Goal: Navigation & Orientation: Understand site structure

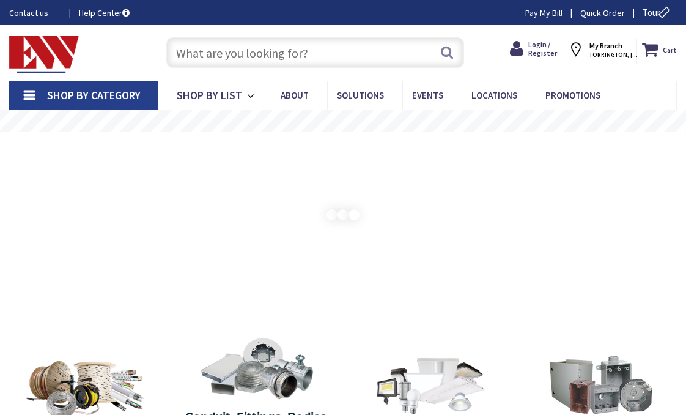
type input "chōme-[STREET_ADDRESS][PERSON_NAME]"
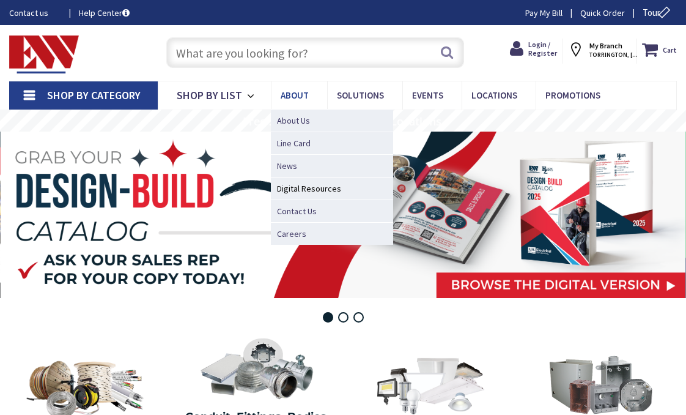
click at [307, 90] on link "About" at bounding box center [299, 95] width 56 height 28
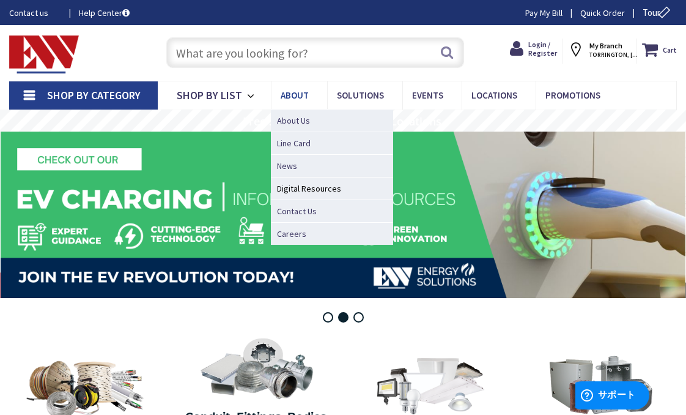
click at [295, 108] on link "About" at bounding box center [299, 95] width 56 height 28
click at [295, 119] on span "About Us" at bounding box center [293, 120] width 33 height 12
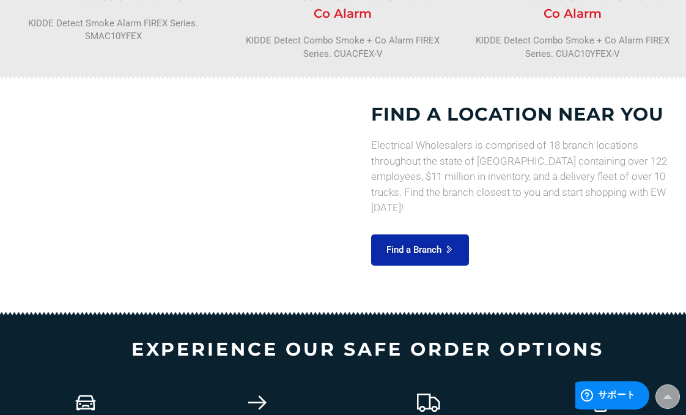
scroll to position [1529, 0]
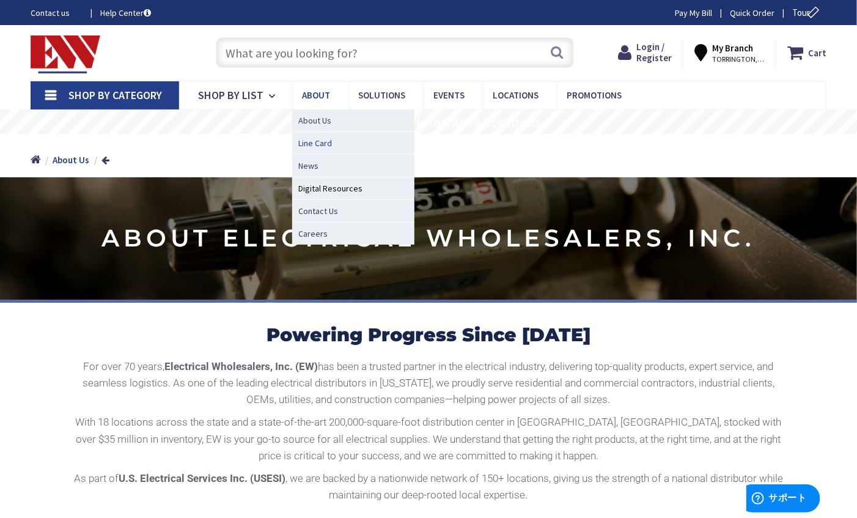
click at [321, 139] on span "Line Card" at bounding box center [315, 143] width 34 height 12
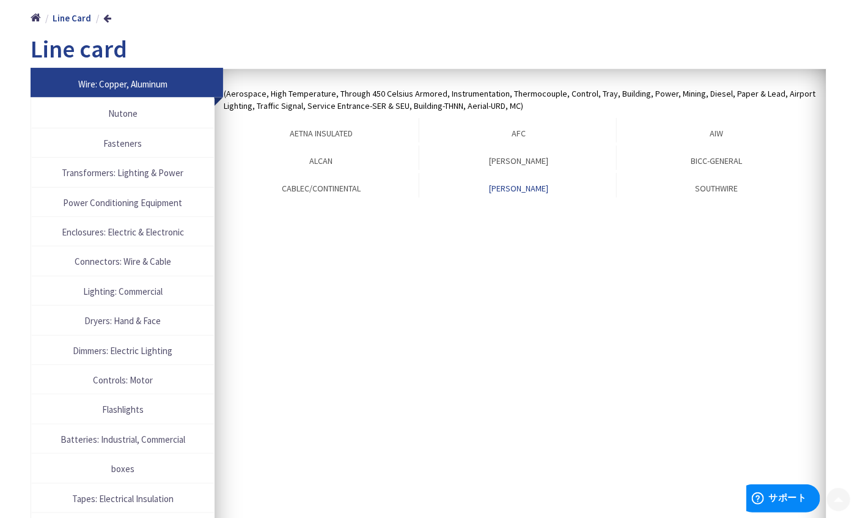
scroll to position [153, 0]
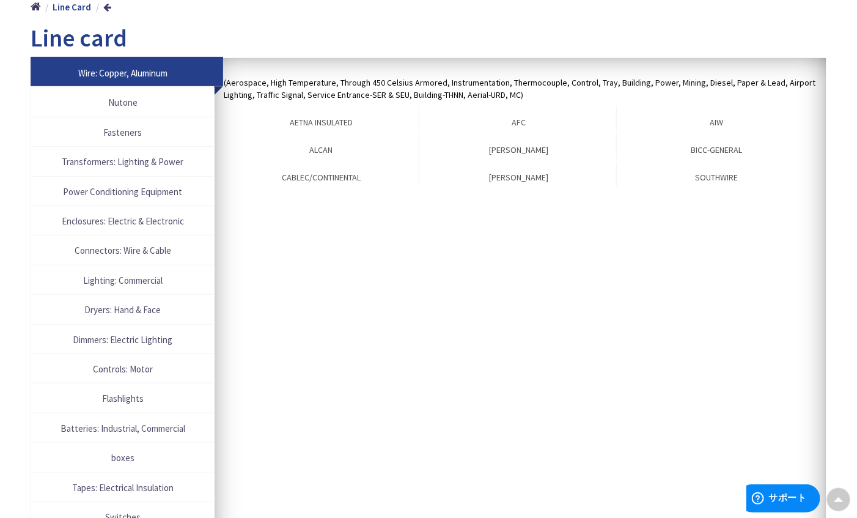
click at [152, 225] on span "Enclosures: Electric & Electronic" at bounding box center [123, 221] width 170 height 17
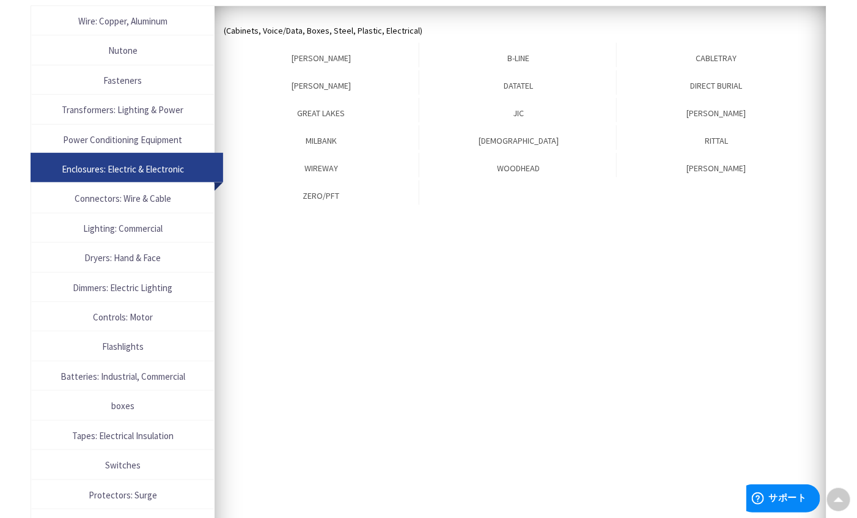
scroll to position [210, 0]
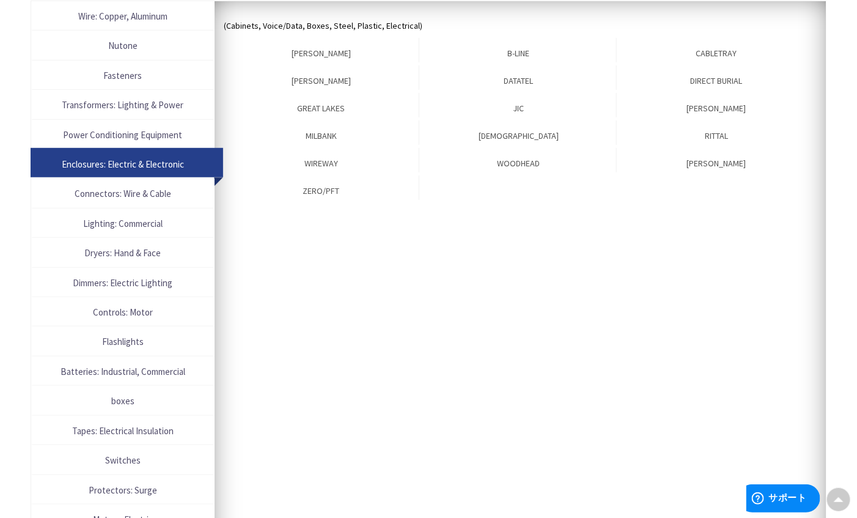
click at [130, 206] on link "Connectors: Wire & Cable" at bounding box center [123, 193] width 182 height 29
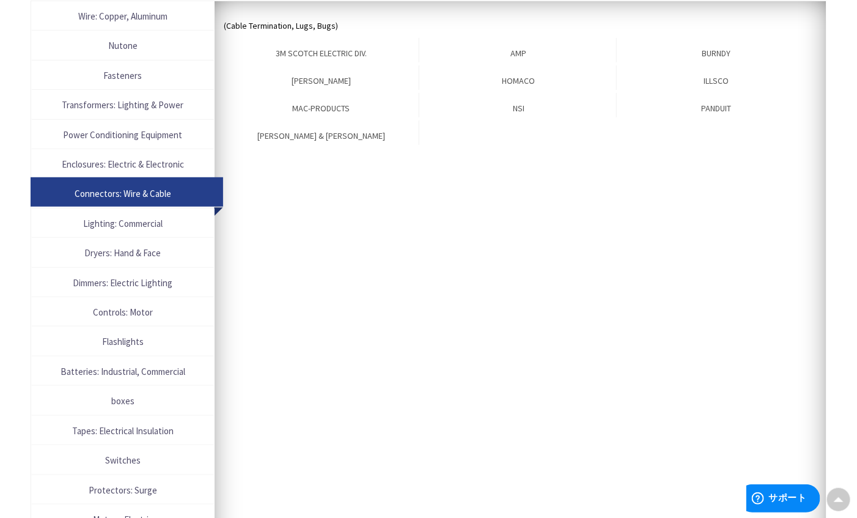
click at [141, 227] on span "Lighting: Commercial" at bounding box center [123, 223] width 170 height 17
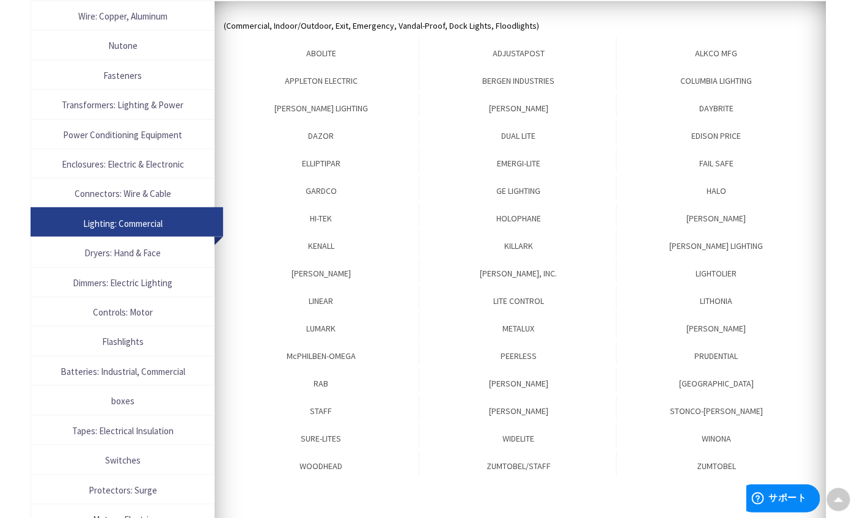
click at [144, 254] on span "Dryers: Hand & Face" at bounding box center [123, 253] width 170 height 17
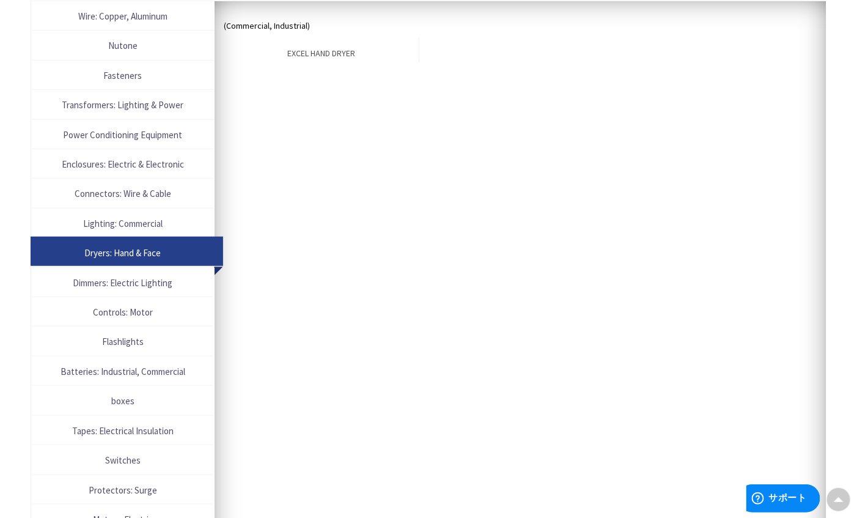
click at [145, 286] on span "Dimmers: Electric Lighting" at bounding box center [123, 283] width 170 height 17
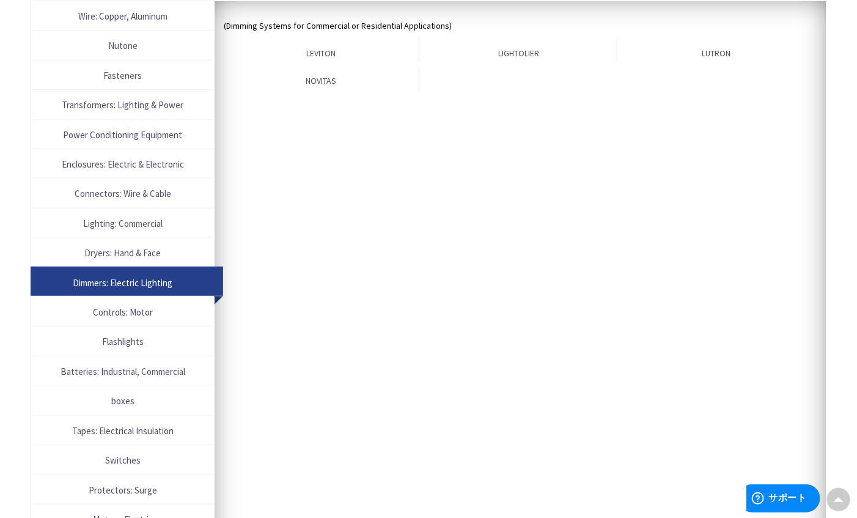
click at [154, 311] on span "Controls: Motor" at bounding box center [123, 312] width 170 height 17
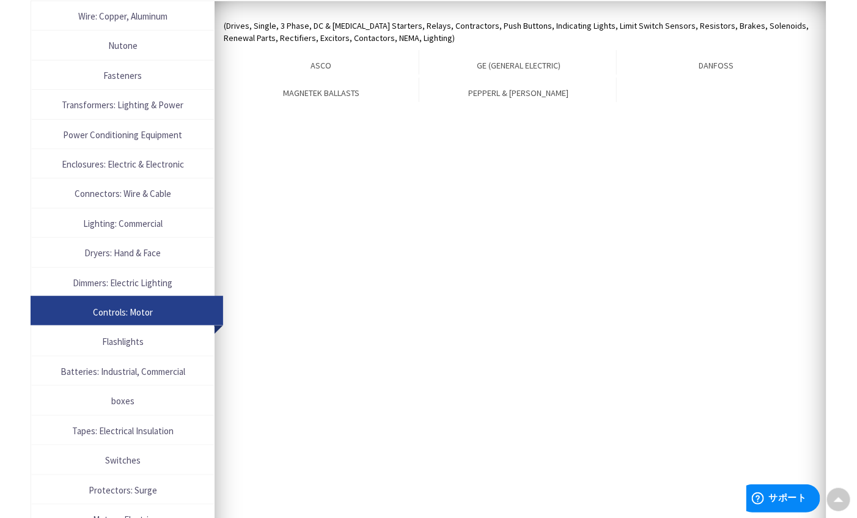
click at [150, 344] on span "Flashlights" at bounding box center [123, 341] width 170 height 17
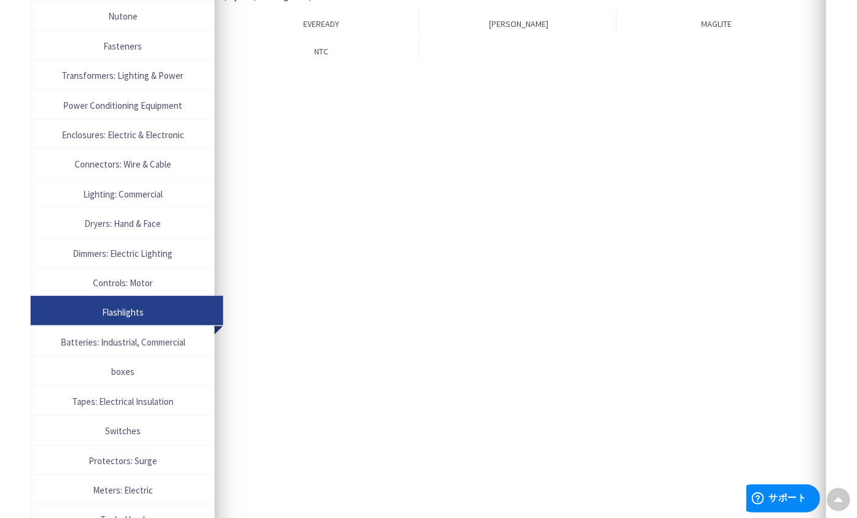
scroll to position [286, 0]
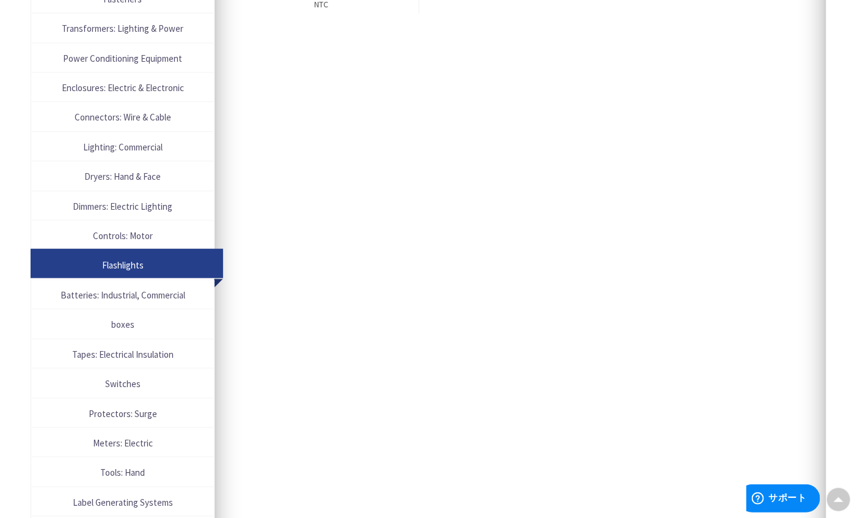
click at [155, 303] on span "Batteries: Industrial, Commercial" at bounding box center [123, 295] width 170 height 17
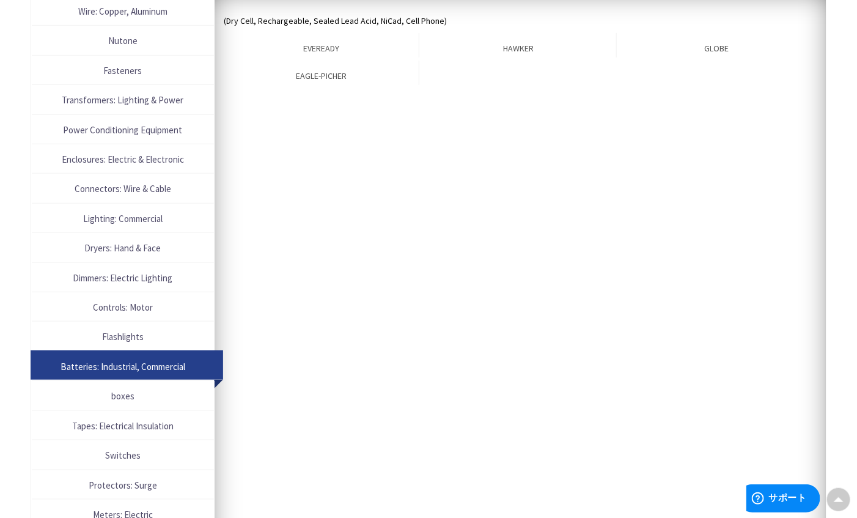
scroll to position [210, 0]
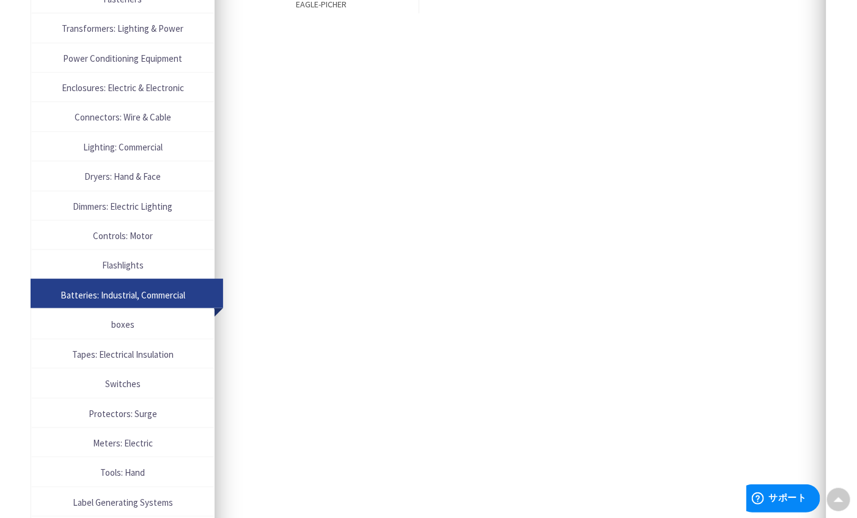
click at [146, 329] on span "boxes" at bounding box center [123, 324] width 170 height 17
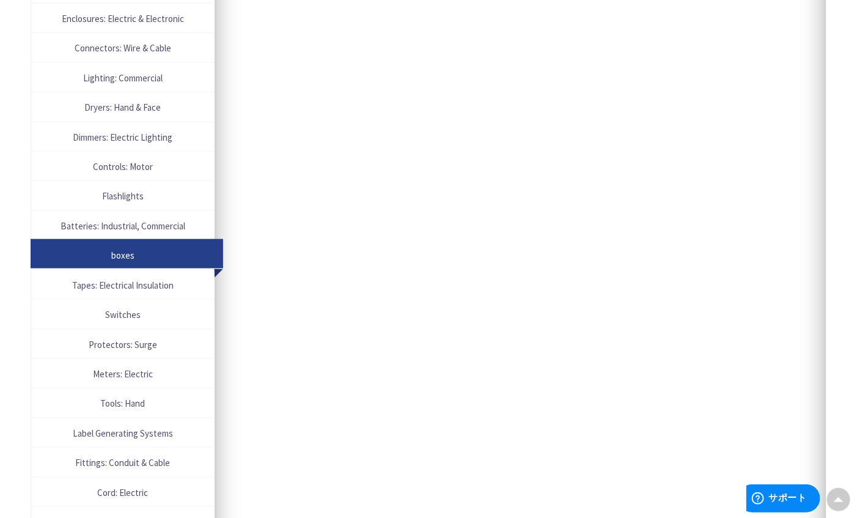
scroll to position [363, 0]
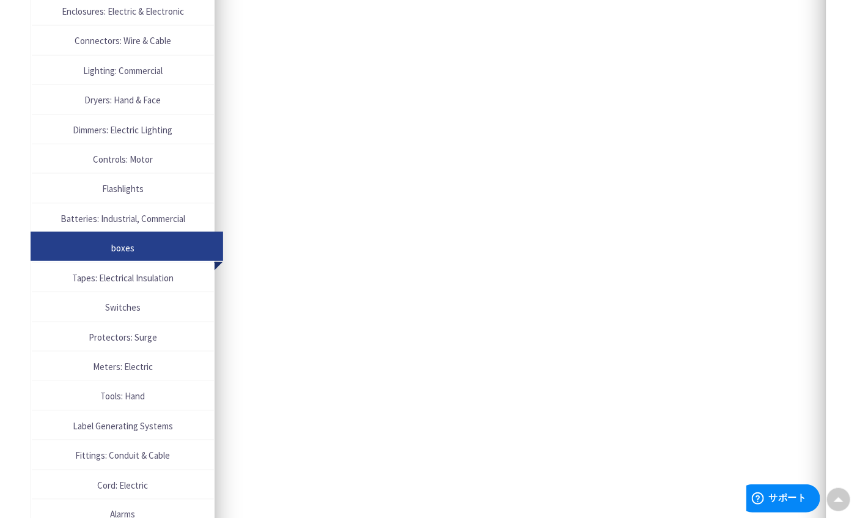
click at [158, 285] on span "Tapes: Electrical Insulation" at bounding box center [123, 278] width 170 height 17
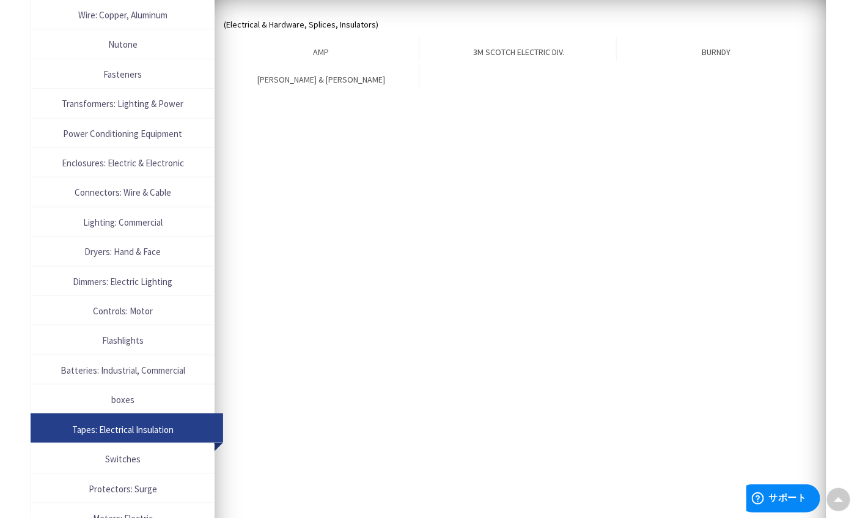
scroll to position [210, 0]
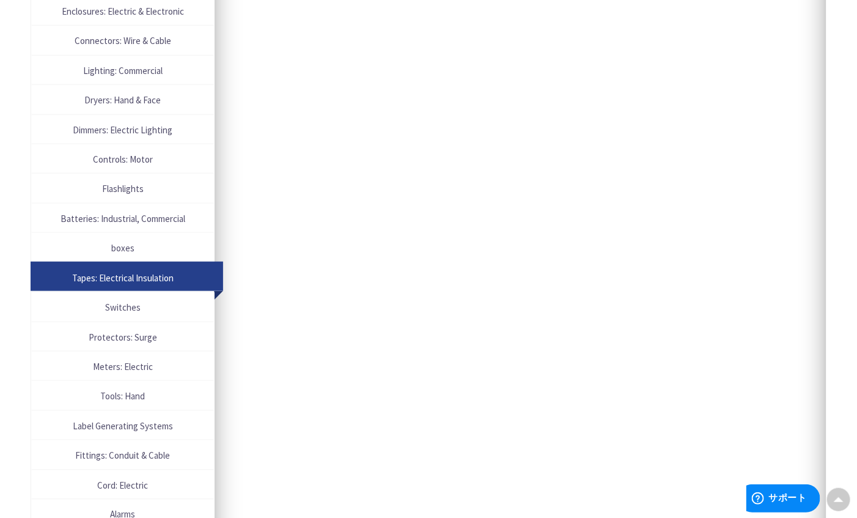
click at [156, 309] on span "Switches" at bounding box center [123, 307] width 170 height 17
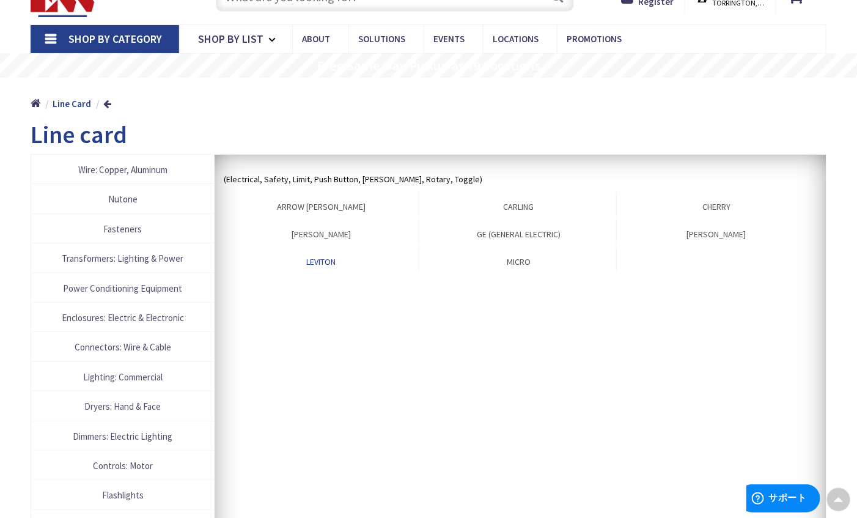
scroll to position [0, 0]
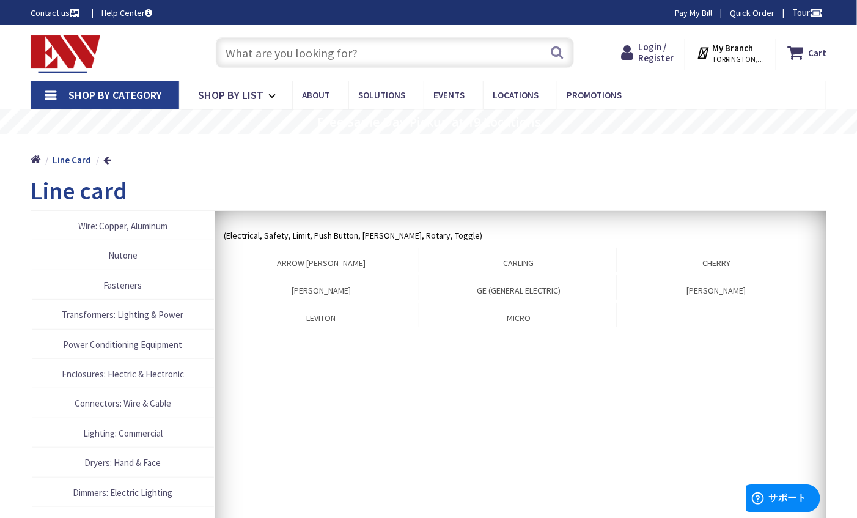
click at [78, 44] on img at bounding box center [66, 54] width 70 height 38
